Goal: Transaction & Acquisition: Purchase product/service

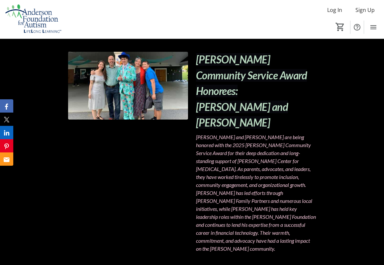
scroll to position [465, 0]
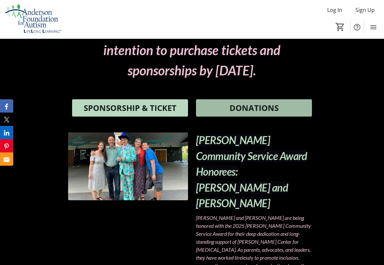
click at [239, 105] on span "DONATIONS" at bounding box center [254, 108] width 49 height 12
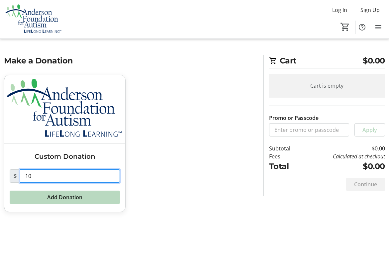
drag, startPoint x: 69, startPoint y: 177, endPoint x: 21, endPoint y: 178, distance: 47.9
click at [21, 178] on input "10" at bounding box center [70, 176] width 100 height 13
type input "200"
click at [104, 198] on span at bounding box center [65, 198] width 110 height 16
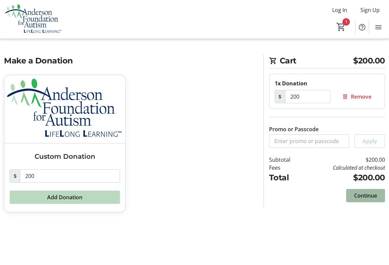
click at [362, 196] on span "Continue" at bounding box center [365, 196] width 23 height 8
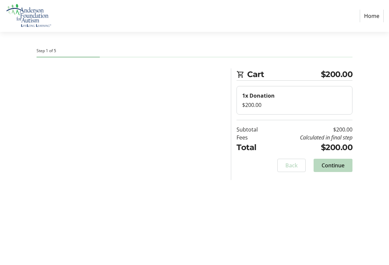
select select "US"
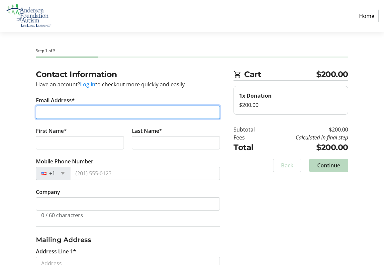
type input "[EMAIL_ADDRESS][DOMAIN_NAME]"
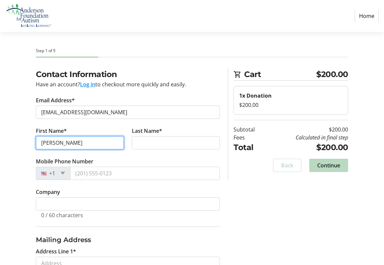
type input "[PERSON_NAME]"
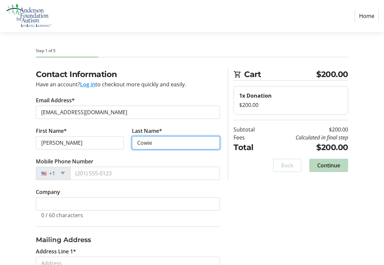
type input "Cowie"
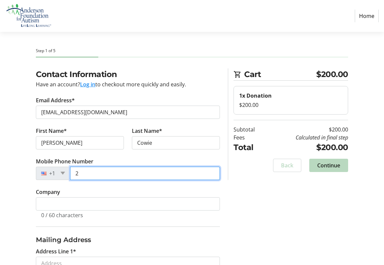
type input "20"
type input "[PHONE_NUMBER]"
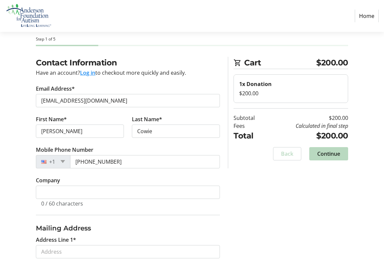
scroll to position [83, 0]
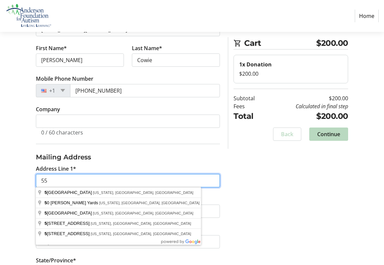
type input "555"
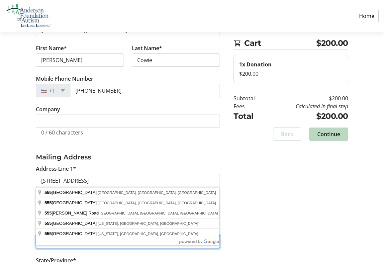
type input "[STREET_ADDRESS]"
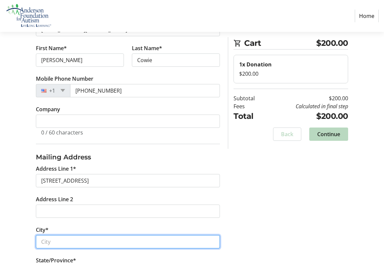
type input "Ridgewood"
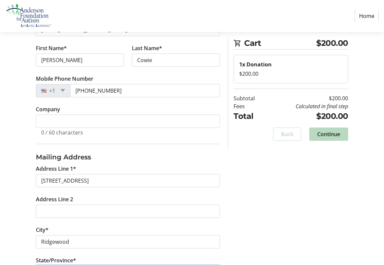
select select "NJ"
type input "07450"
type input "[STREET_ADDRESS]"
type input "Oradell"
type input "07450"
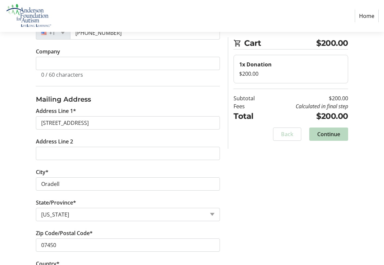
scroll to position [142, 0]
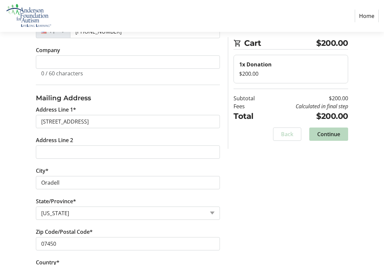
click at [121, 120] on input "[STREET_ADDRESS]" at bounding box center [128, 121] width 184 height 13
drag, startPoint x: 121, startPoint y: 120, endPoint x: 52, endPoint y: 121, distance: 68.5
click at [52, 121] on input "[STREET_ADDRESS]" at bounding box center [128, 121] width 184 height 13
type input "[STREET_ADDRESS]"
type input "Ridgewood"
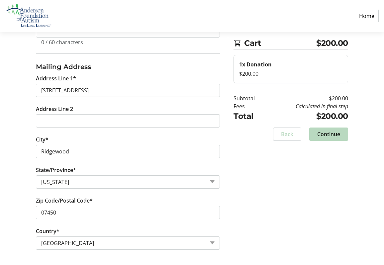
scroll to position [174, 0]
click at [330, 132] on span "Continue" at bounding box center [329, 134] width 23 height 8
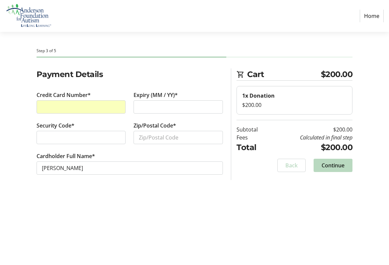
click at [121, 107] on div at bounding box center [81, 106] width 89 height 13
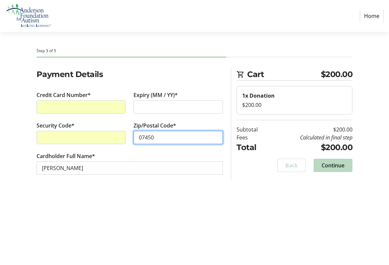
type input "07450"
click at [179, 178] on tr-form-field "Cardholder Full Name* [PERSON_NAME]" at bounding box center [130, 167] width 187 height 31
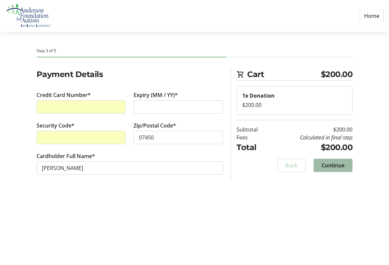
click at [327, 166] on span "Continue" at bounding box center [333, 166] width 23 height 8
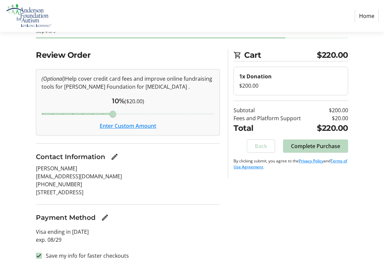
scroll to position [22, 0]
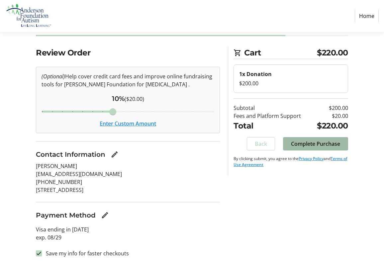
click at [326, 143] on span "Complete Purchase" at bounding box center [315, 144] width 49 height 8
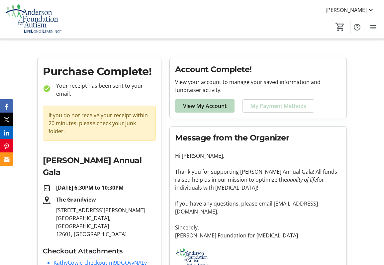
scroll to position [18, 0]
